Goal: Check status: Check status

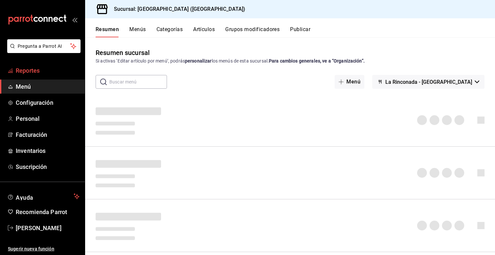
click at [36, 70] on span "Reportes" at bounding box center [48, 70] width 64 height 9
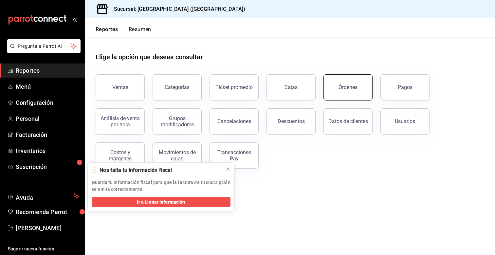
click at [358, 92] on button "Órdenes" at bounding box center [348, 87] width 49 height 26
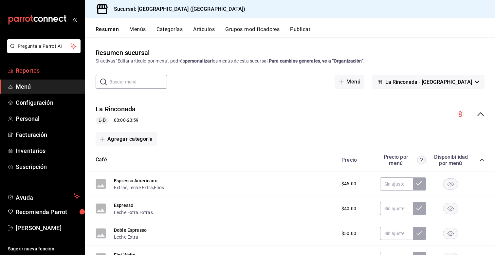
click at [32, 66] on span "Reportes" at bounding box center [48, 70] width 64 height 9
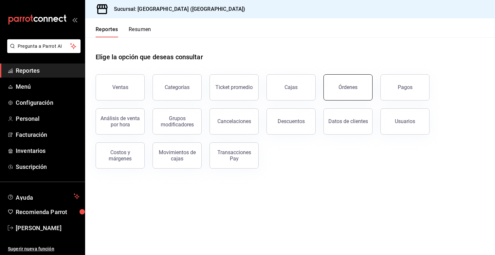
click at [347, 100] on div "Órdenes" at bounding box center [344, 83] width 57 height 34
click at [345, 92] on button "Órdenes" at bounding box center [348, 87] width 49 height 26
